Goal: Download file/media

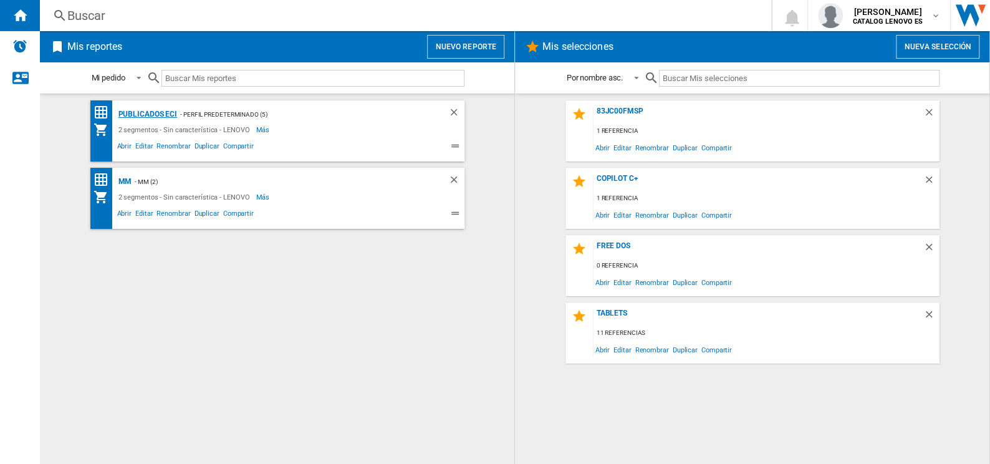
click at [158, 111] on div "Publicados ECI" at bounding box center [146, 115] width 62 height 16
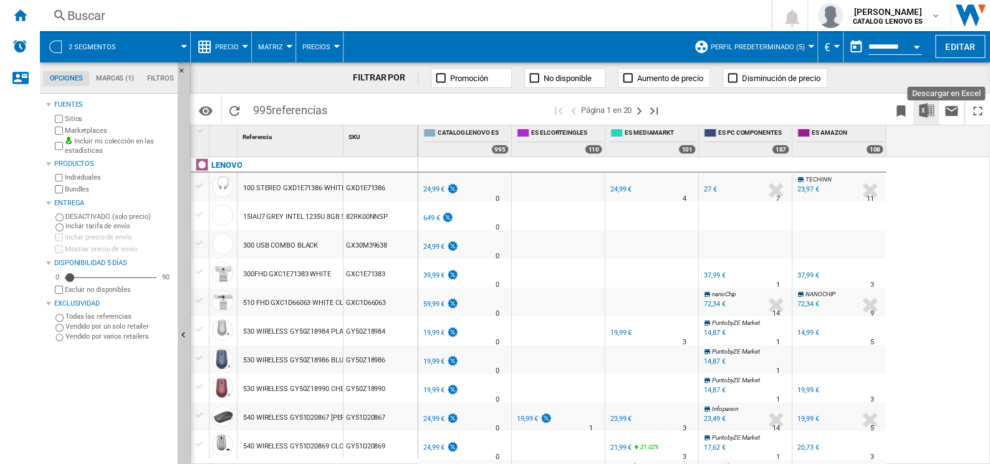
click at [925, 110] on img "Descargar en Excel" at bounding box center [926, 110] width 15 height 15
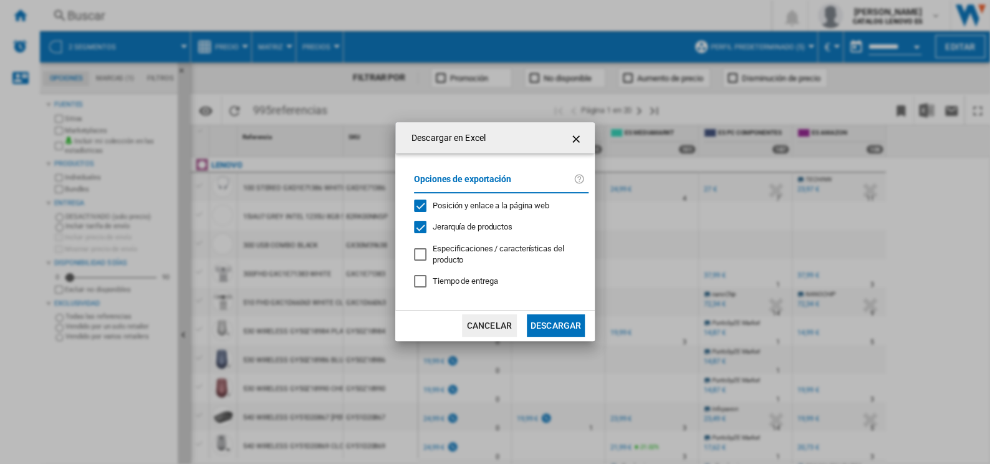
click at [559, 319] on button "Descargar" at bounding box center [556, 325] width 58 height 22
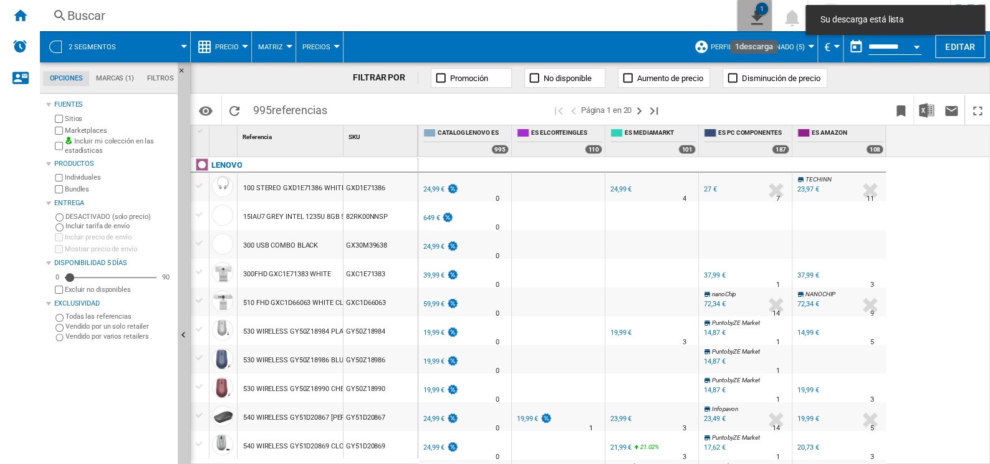
click at [759, 9] on div "1" at bounding box center [762, 8] width 12 height 12
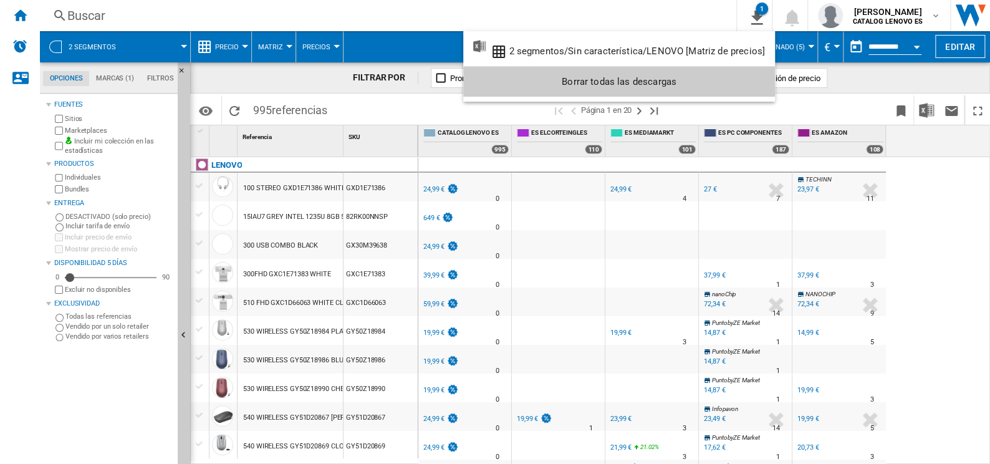
click at [968, 163] on md-backdrop at bounding box center [495, 232] width 990 height 464
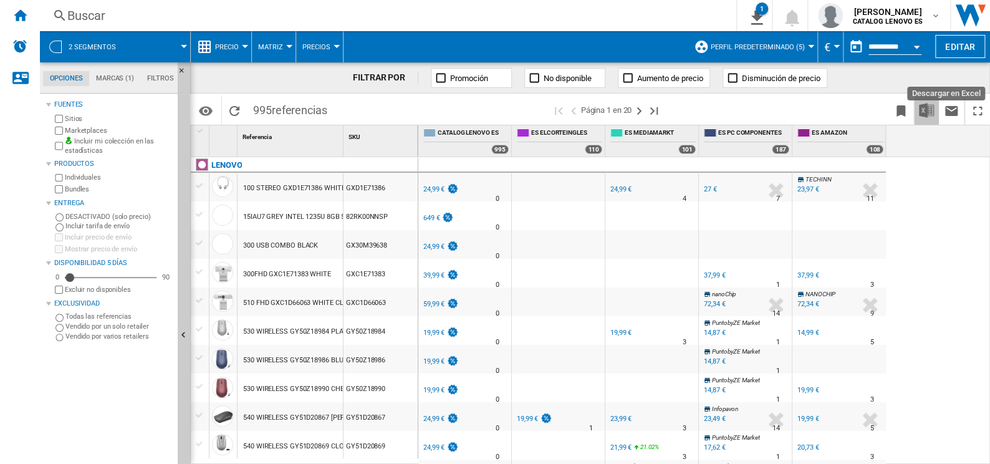
click at [924, 110] on img "Descargar en Excel" at bounding box center [926, 110] width 15 height 15
click at [756, 11] on button "1" at bounding box center [754, 15] width 35 height 31
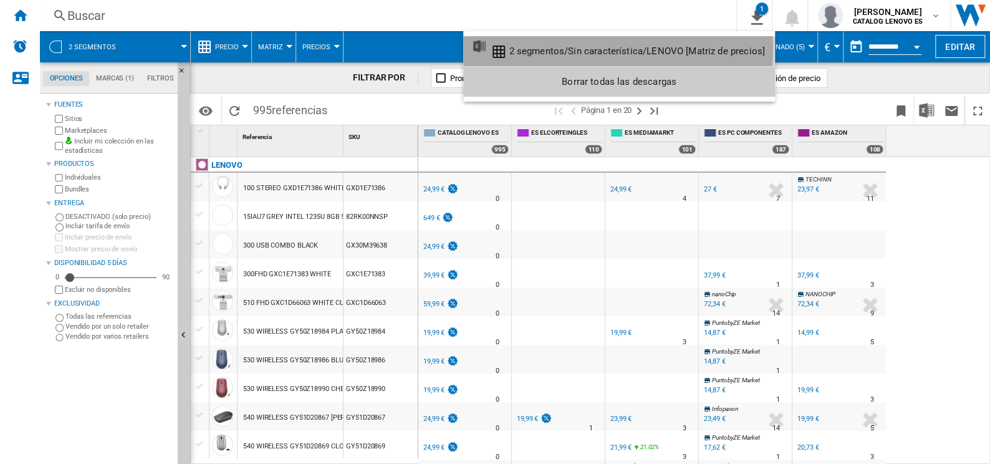
click at [553, 48] on div "2 segmentos/Sin característica/LENOVO [Matriz de precios]" at bounding box center [637, 51] width 256 height 11
